Goal: Information Seeking & Learning: Learn about a topic

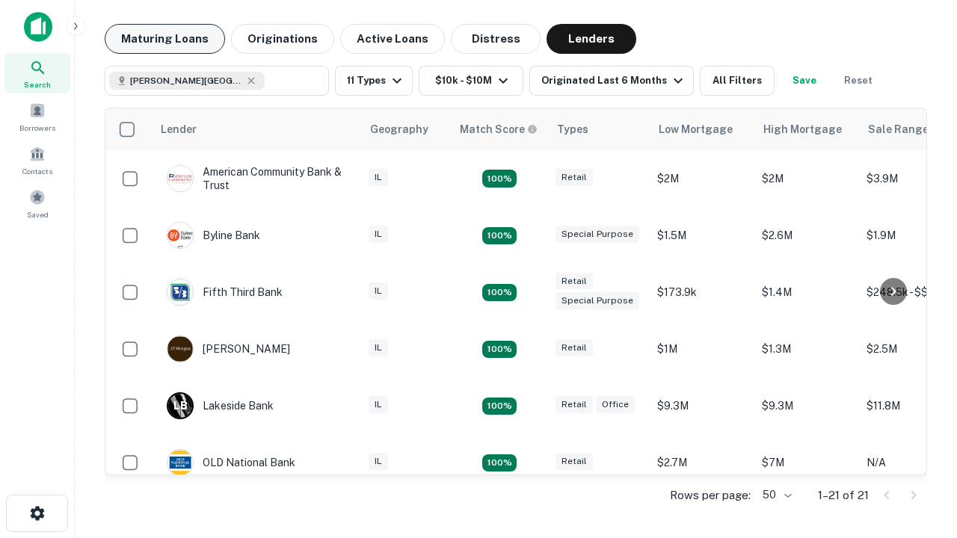
click at [164, 39] on button "Maturing Loans" at bounding box center [165, 39] width 120 height 30
